Goal: Task Accomplishment & Management: Use online tool/utility

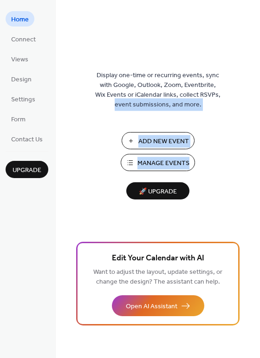
drag, startPoint x: 257, startPoint y: 95, endPoint x: 262, endPoint y: 159, distance: 63.9
click at [260, 159] on html "Home Connect Views Design Settings Form Contact Us Upgrade Home Upgrade Display…" at bounding box center [130, 179] width 260 height 358
click at [213, 120] on div "Display one-time or recurring events, sync with Google, Outlook, Zoom, Eventbri…" at bounding box center [158, 194] width 205 height 328
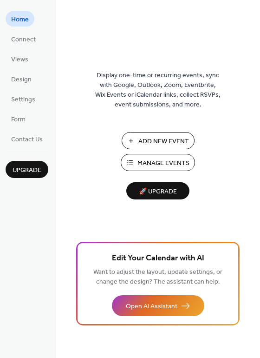
click at [160, 141] on span "Add New Event" at bounding box center [164, 142] width 51 height 10
click at [20, 41] on span "Connect" at bounding box center [23, 40] width 25 height 10
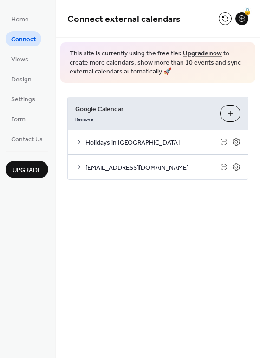
click at [146, 169] on span "[EMAIL_ADDRESS][DOMAIN_NAME]" at bounding box center [153, 168] width 135 height 10
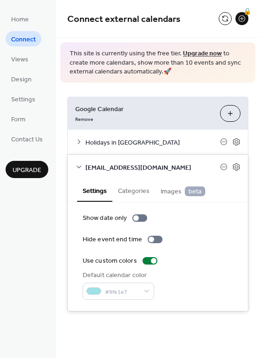
click at [257, 144] on div "Google Calendar Remove Choose Calendars Holidays in [GEOGRAPHIC_DATA] Settings …" at bounding box center [158, 204] width 205 height 243
click at [234, 139] on icon at bounding box center [236, 141] width 7 height 7
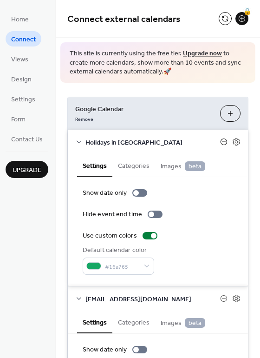
click at [222, 142] on icon at bounding box center [224, 142] width 4 height 0
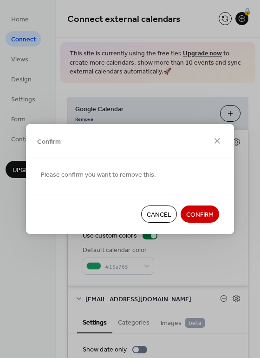
click at [186, 213] on span "Confirm" at bounding box center [199, 215] width 27 height 10
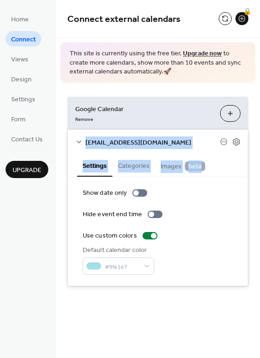
drag, startPoint x: 258, startPoint y: 110, endPoint x: 259, endPoint y: 155, distance: 44.7
click at [259, 155] on div "Google Calendar Remove Choose Calendars [EMAIL_ADDRESS][DOMAIN_NAME] Settings C…" at bounding box center [158, 192] width 205 height 218
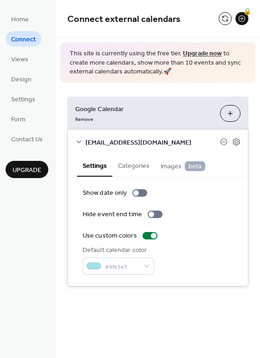
click at [214, 93] on div "Google Calendar Remove Choose Calendars [EMAIL_ADDRESS][DOMAIN_NAME] Settings C…" at bounding box center [158, 192] width 205 height 218
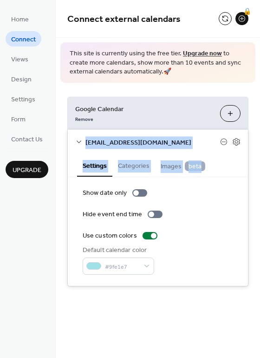
drag, startPoint x: 259, startPoint y: 102, endPoint x: 256, endPoint y: 160, distance: 58.2
click at [256, 160] on div "Google Calendar Remove Choose Calendars [EMAIL_ADDRESS][DOMAIN_NAME] Settings C…" at bounding box center [158, 192] width 205 height 218
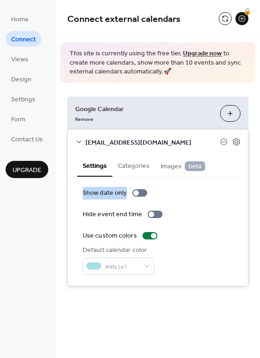
drag, startPoint x: 259, startPoint y: 160, endPoint x: 262, endPoint y: 199, distance: 39.2
click at [260, 199] on html "Home Connect Views Design Settings Form Contact Us Upgrade Connect Upgrade Conn…" at bounding box center [130, 179] width 260 height 358
click at [223, 200] on div "Show date only Hide event end time Use custom colors Default calendar color #9f…" at bounding box center [158, 231] width 151 height 86
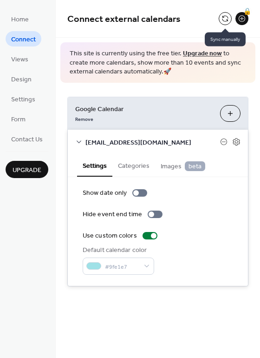
click at [226, 15] on button at bounding box center [225, 18] width 13 height 13
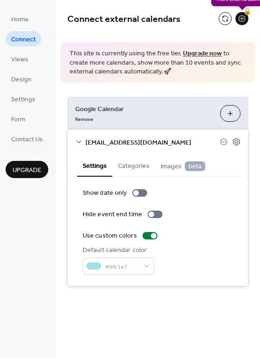
click at [239, 19] on div "🔒" at bounding box center [242, 18] width 13 height 13
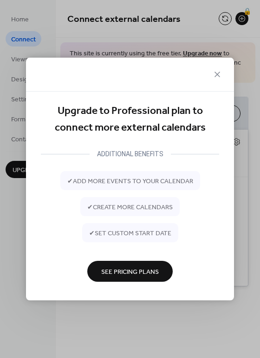
click at [226, 17] on div "Upgrade to Professional plan to connect more external calendars ADDITIONAL BENE…" at bounding box center [130, 179] width 260 height 358
click at [206, 8] on div "Upgrade to Professional plan to connect more external calendars ADDITIONAL BENE…" at bounding box center [130, 179] width 260 height 358
click at [220, 75] on icon at bounding box center [217, 74] width 11 height 11
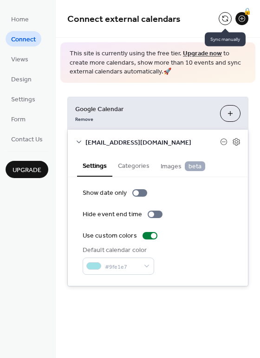
click at [225, 18] on button at bounding box center [225, 18] width 13 height 13
click at [16, 19] on span "Home" at bounding box center [20, 20] width 18 height 10
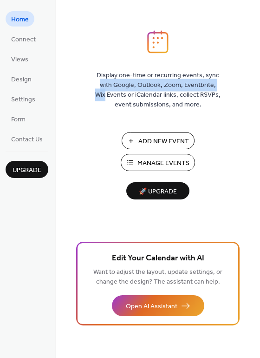
drag, startPoint x: 256, startPoint y: 57, endPoint x: 259, endPoint y: 89, distance: 32.2
click at [259, 89] on div "Display one-time or recurring events, sync with Google, Outlook, Zoom, Eventbri…" at bounding box center [158, 194] width 205 height 328
